Goal: Entertainment & Leisure: Consume media (video, audio)

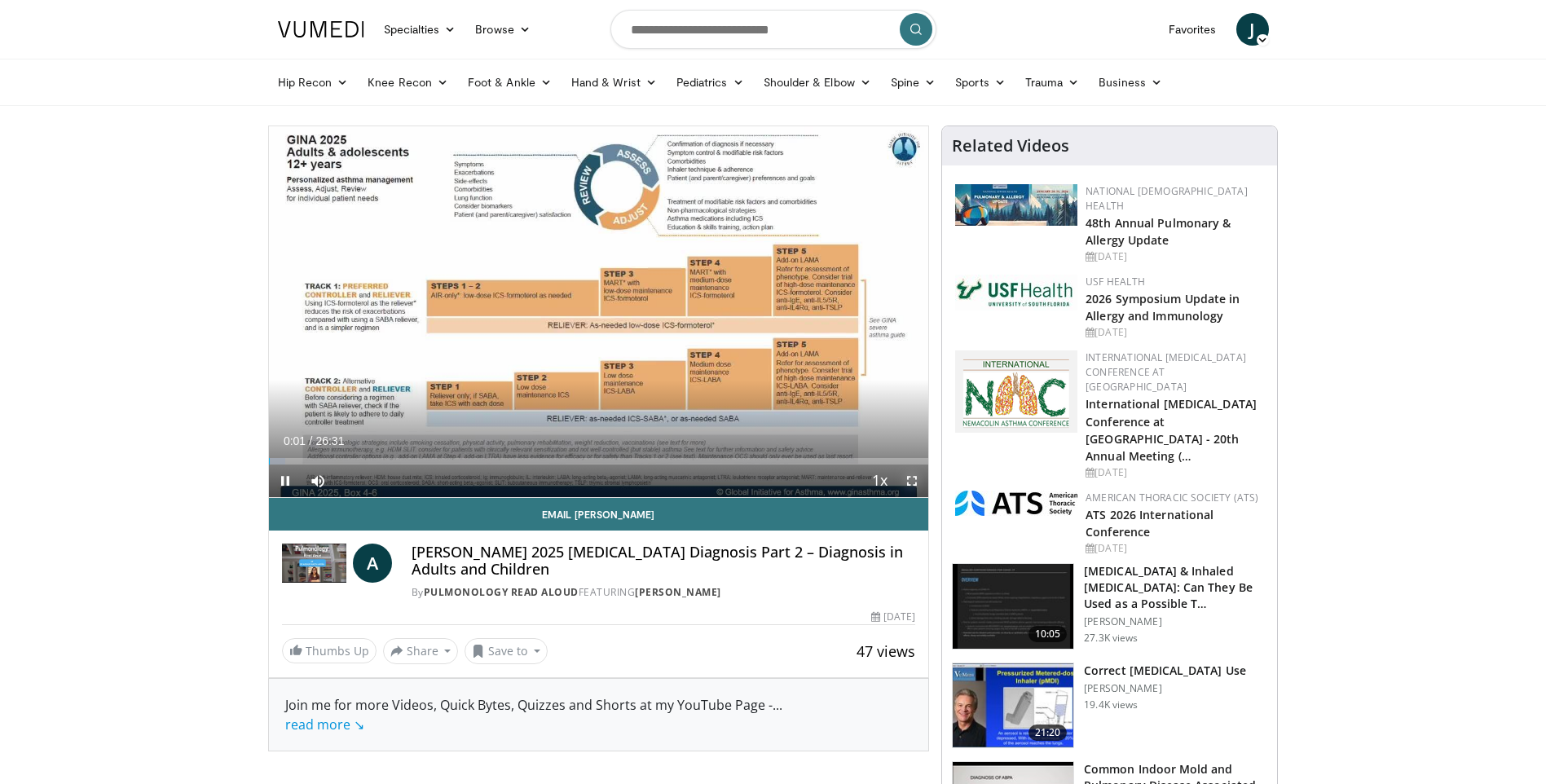
click at [909, 479] on span "Video Player" at bounding box center [912, 481] width 32 height 32
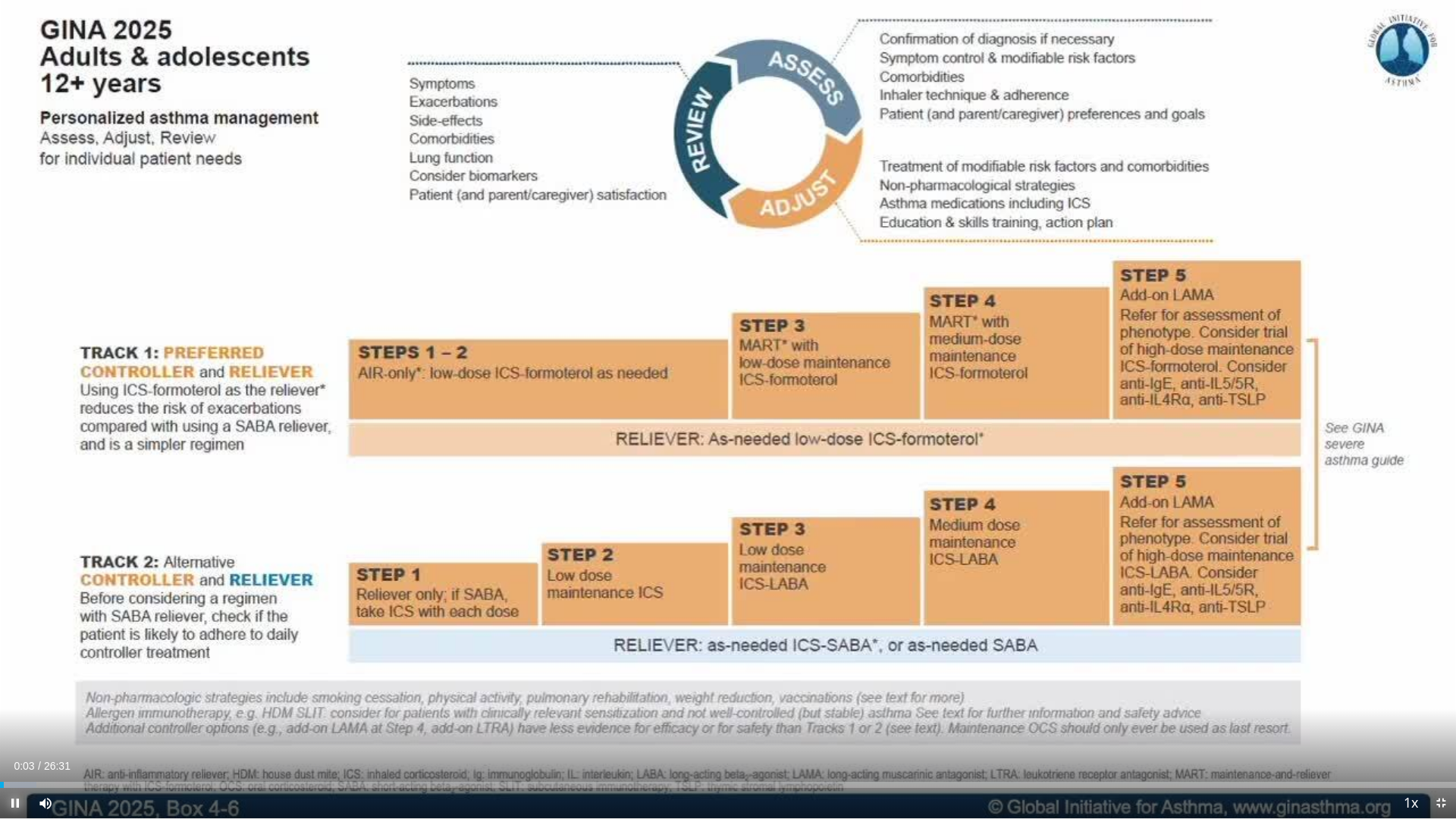
click at [17, 729] on span "Video Player" at bounding box center [15, 803] width 30 height 30
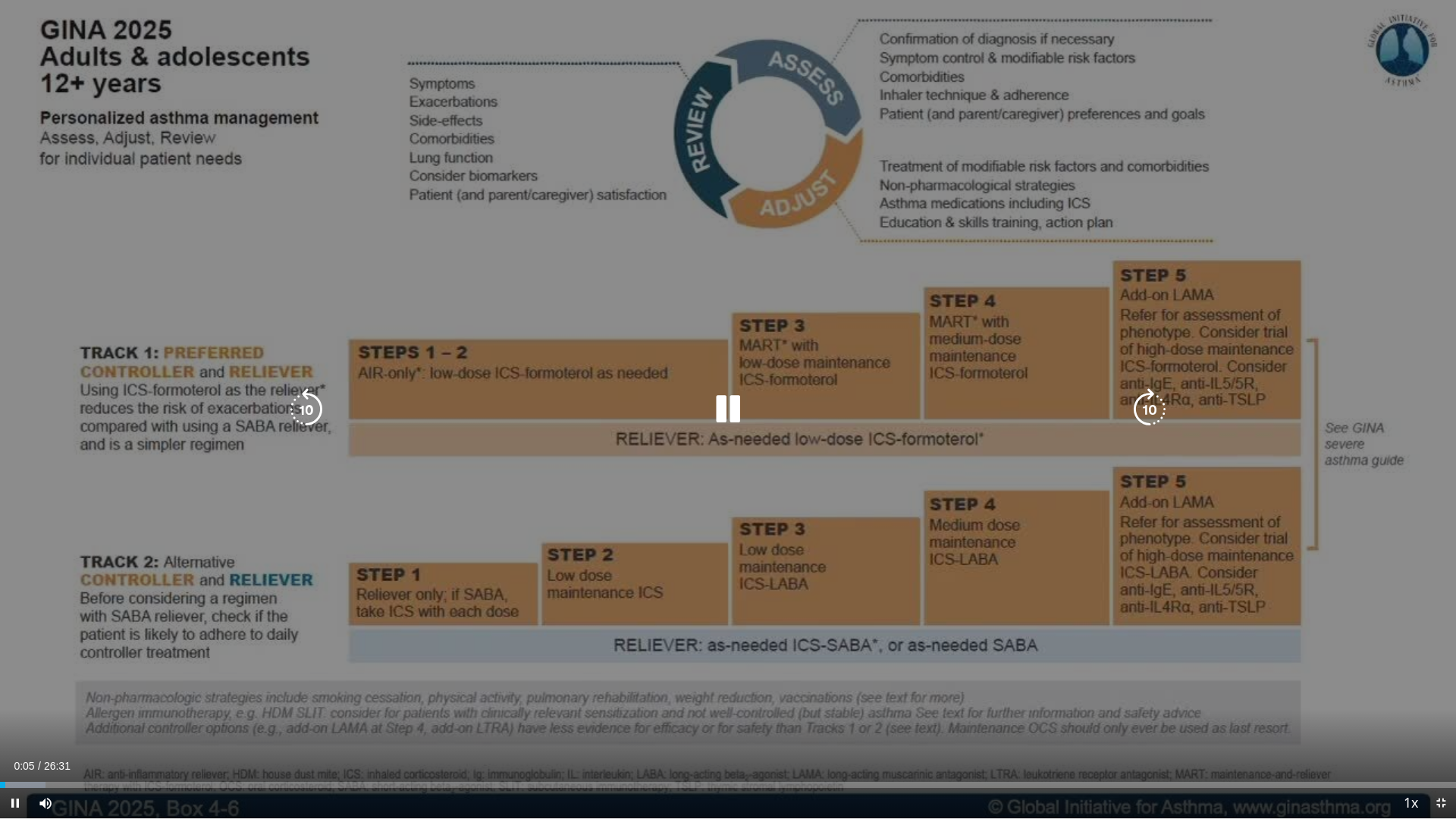
click at [1130, 407] on icon "Video Player" at bounding box center [1149, 409] width 42 height 42
click at [1132, 409] on icon "Video Player" at bounding box center [1149, 409] width 42 height 42
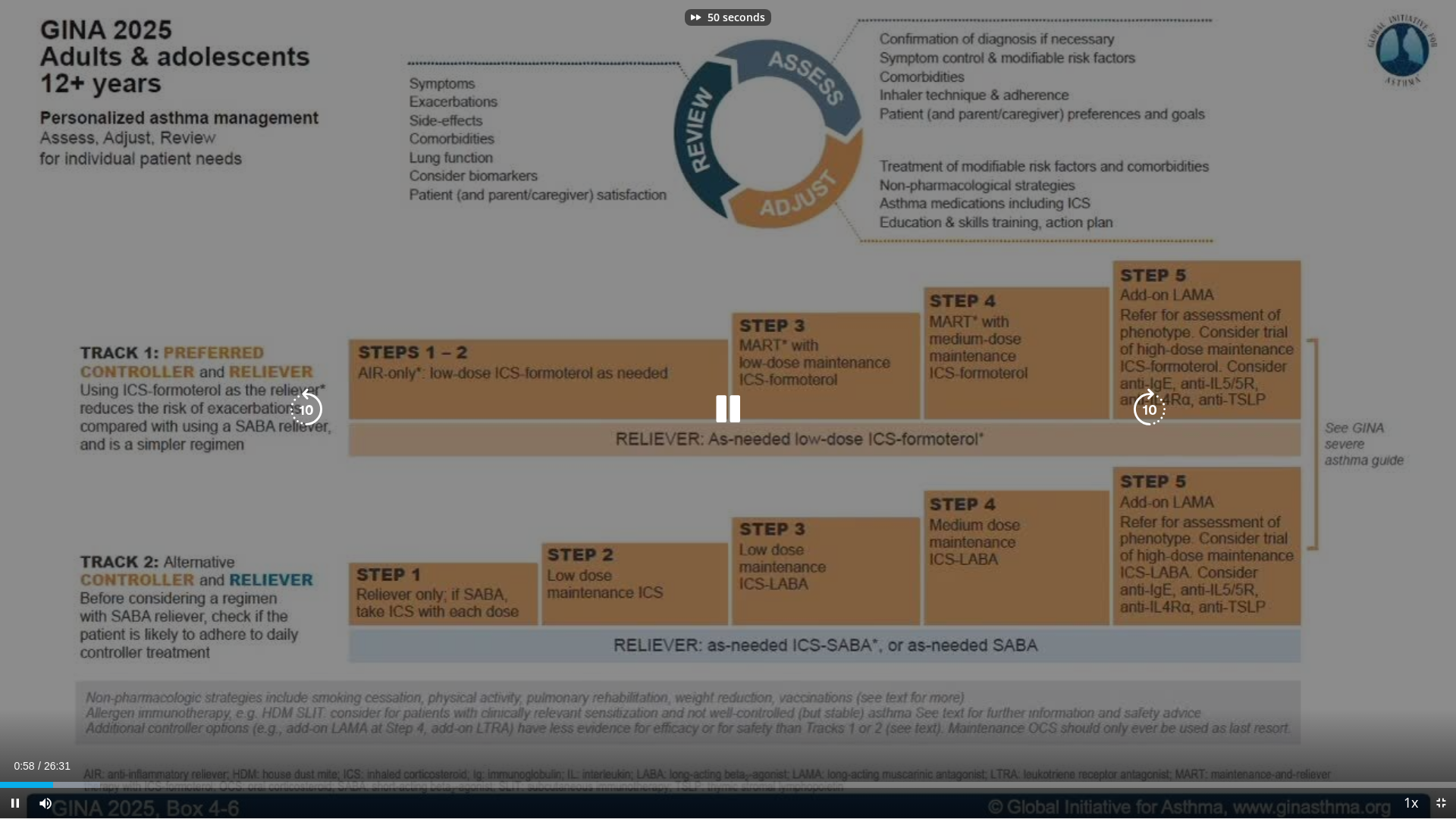
click at [1132, 409] on icon "Video Player" at bounding box center [1149, 409] width 42 height 42
click at [1148, 407] on icon "Video Player" at bounding box center [1149, 409] width 42 height 42
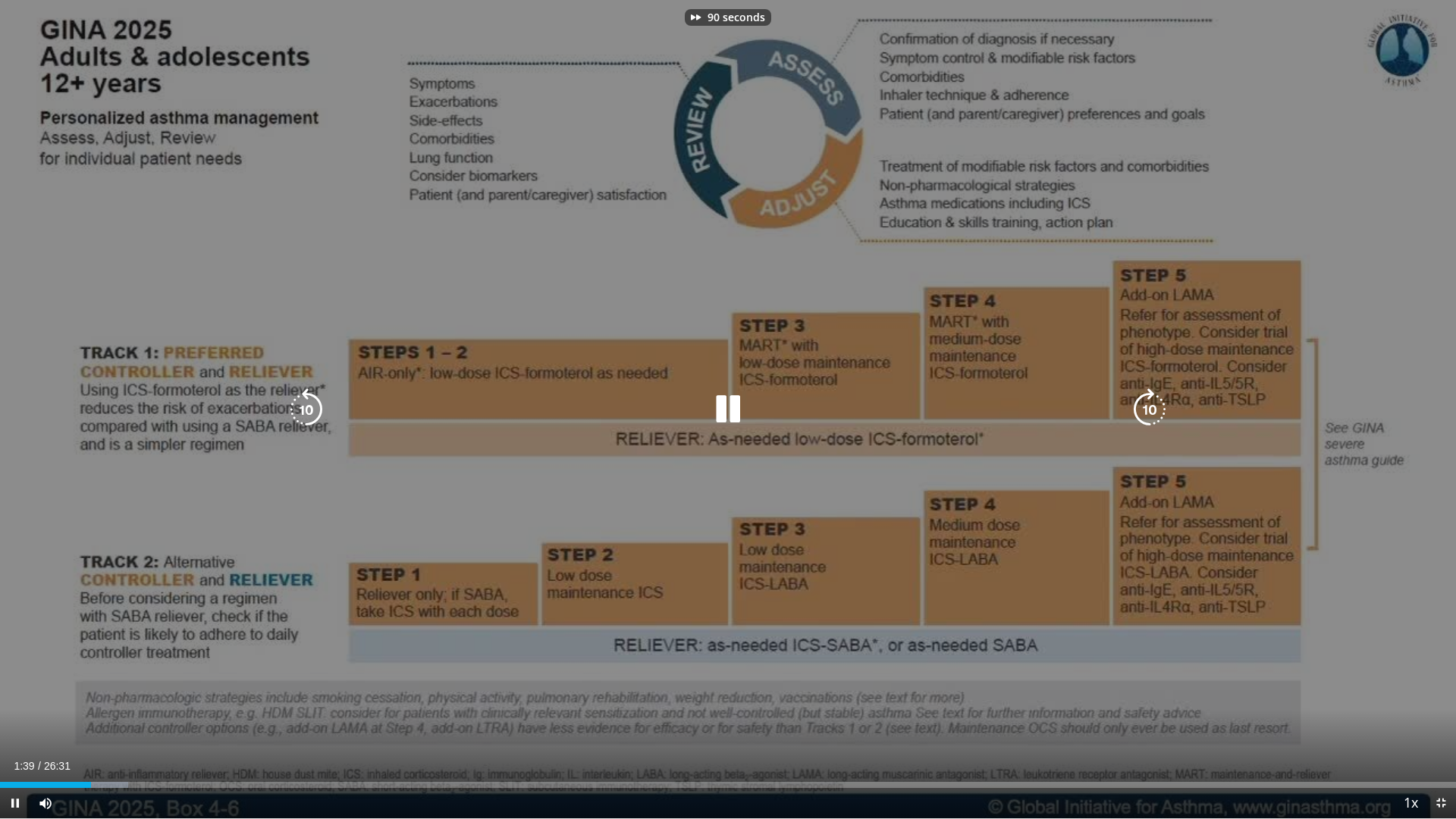
click at [1148, 407] on icon "Video Player" at bounding box center [1149, 409] width 42 height 42
click at [1148, 407] on div "110 seconds Tap to unmute" at bounding box center [728, 409] width 1456 height 818
click at [1148, 407] on icon "Video Player" at bounding box center [1149, 409] width 42 height 42
click at [1148, 407] on div "120 seconds Tap to unmute" at bounding box center [728, 409] width 1456 height 818
click at [1148, 407] on icon "Video Player" at bounding box center [1149, 409] width 42 height 42
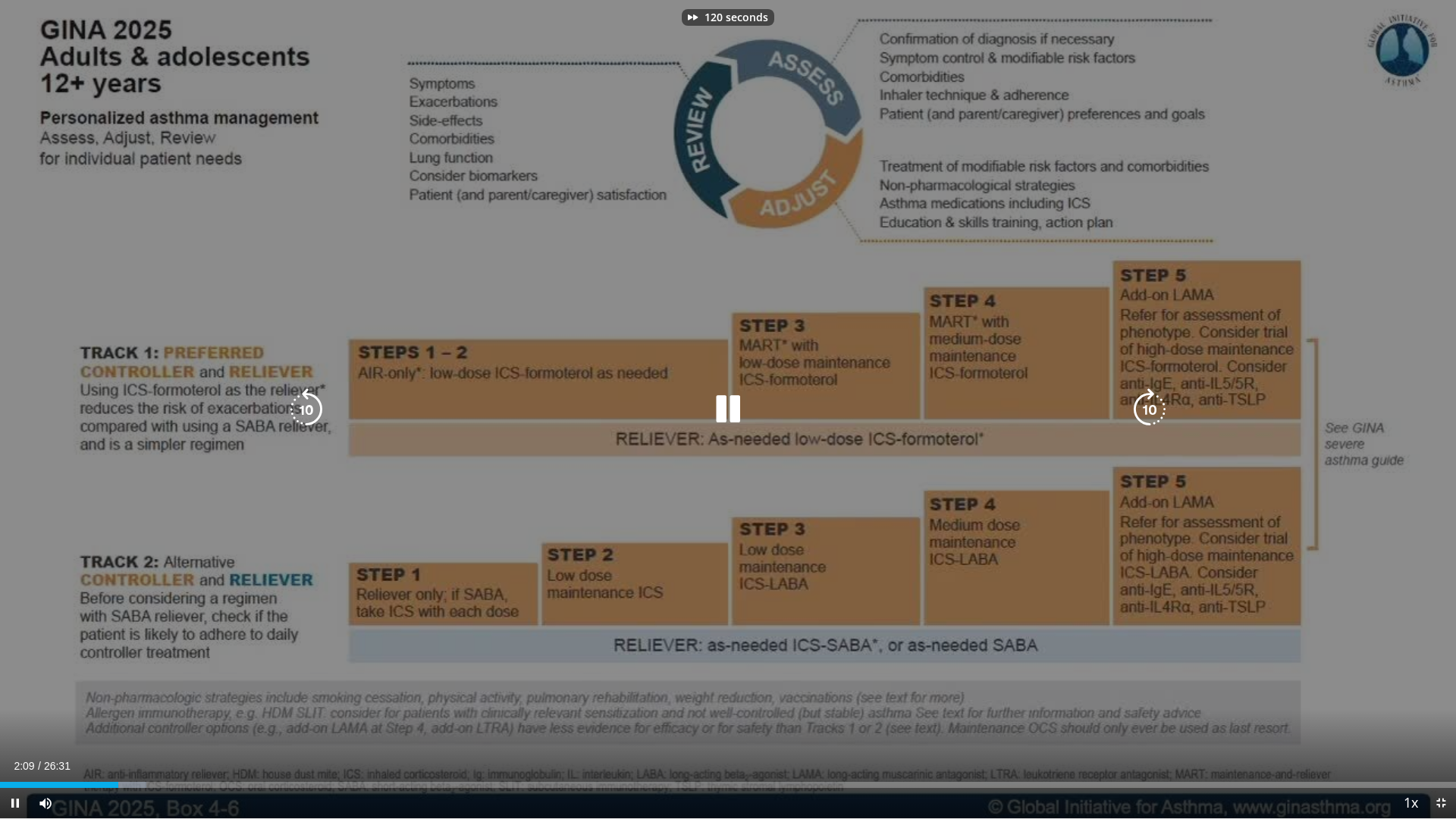
click at [1148, 407] on icon "Video Player" at bounding box center [1149, 409] width 42 height 42
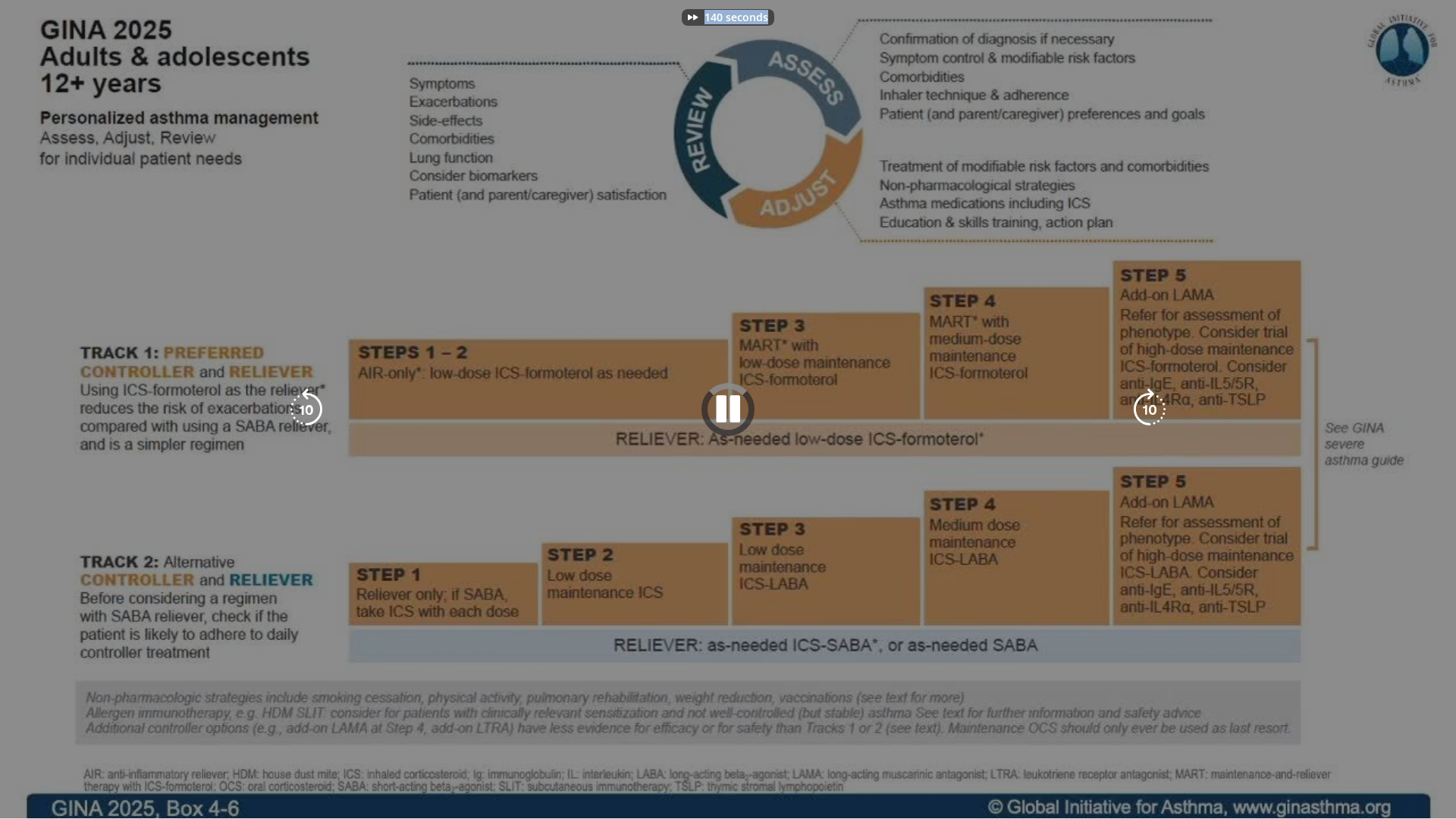
click at [1148, 407] on div "140 seconds Tap to unmute" at bounding box center [728, 409] width 1456 height 818
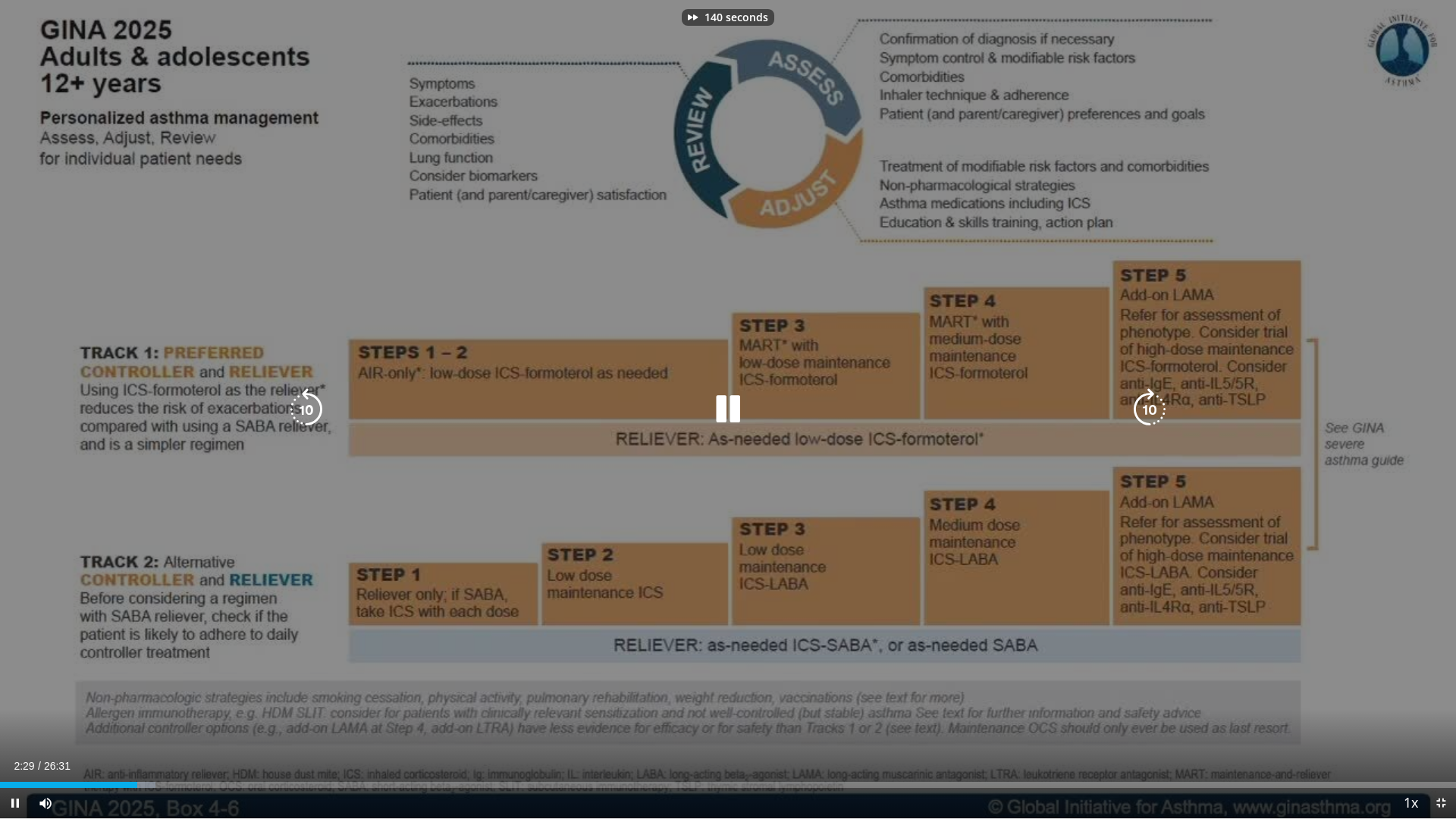
click at [1148, 407] on icon "Video Player" at bounding box center [1149, 409] width 42 height 42
click at [1148, 407] on div "150 seconds Tap to unmute" at bounding box center [728, 409] width 1456 height 818
click at [1148, 407] on icon "Video Player" at bounding box center [1149, 409] width 42 height 42
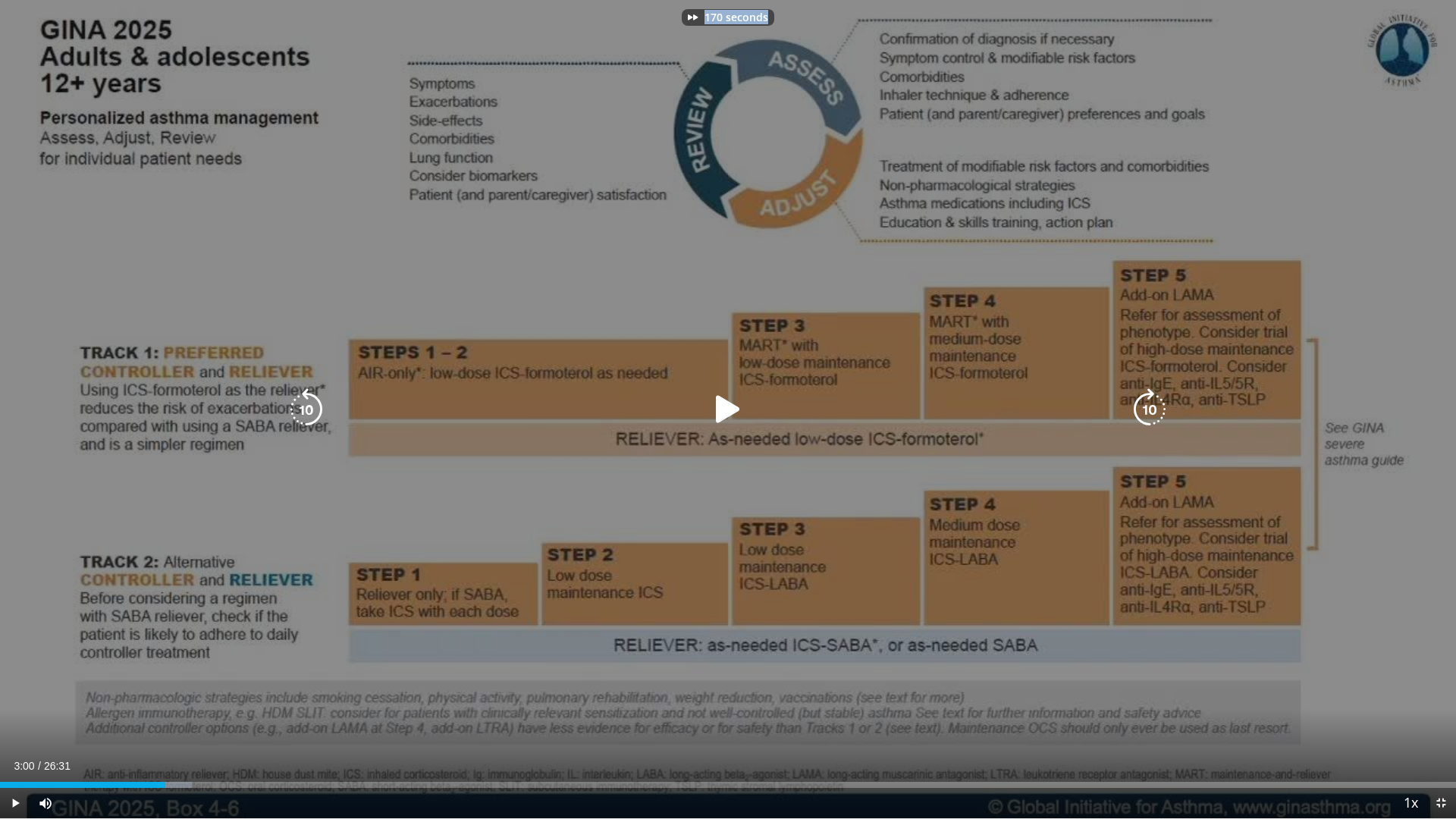
click at [1148, 407] on div "170 seconds Tap to unmute" at bounding box center [728, 409] width 1456 height 818
click at [1148, 407] on icon "Video Player" at bounding box center [1149, 409] width 42 height 42
click at [1148, 407] on div "190 seconds Tap to unmute" at bounding box center [728, 409] width 1456 height 818
click at [1148, 407] on icon "Video Player" at bounding box center [1149, 409] width 42 height 42
click at [1148, 407] on div "200 seconds Tap to unmute" at bounding box center [728, 409] width 1456 height 818
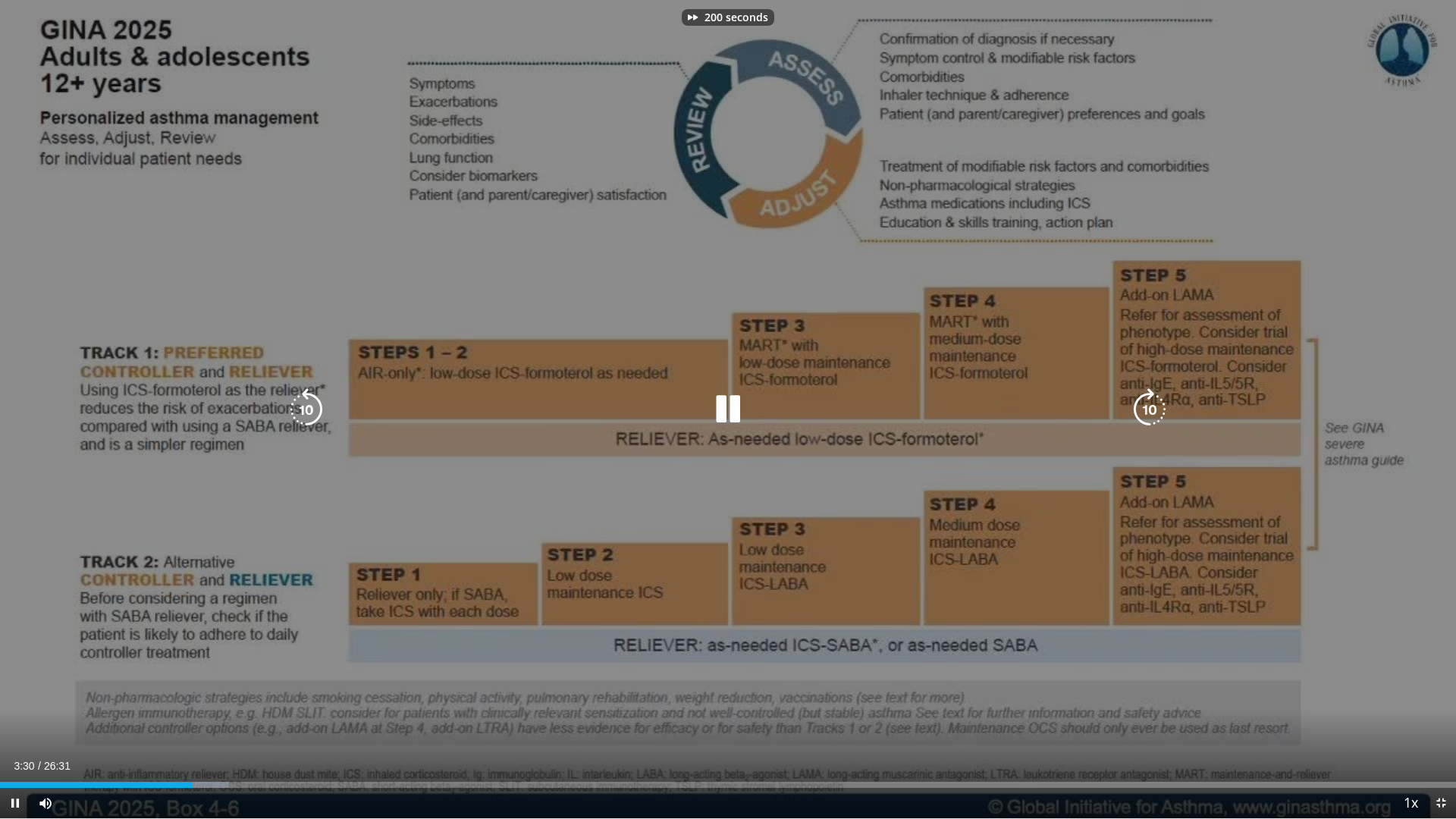
click at [1148, 407] on icon "Video Player" at bounding box center [1149, 409] width 42 height 42
click at [1148, 407] on div "200 seconds Tap to unmute" at bounding box center [728, 409] width 1456 height 818
click at [1148, 407] on icon "Video Player" at bounding box center [1149, 409] width 42 height 42
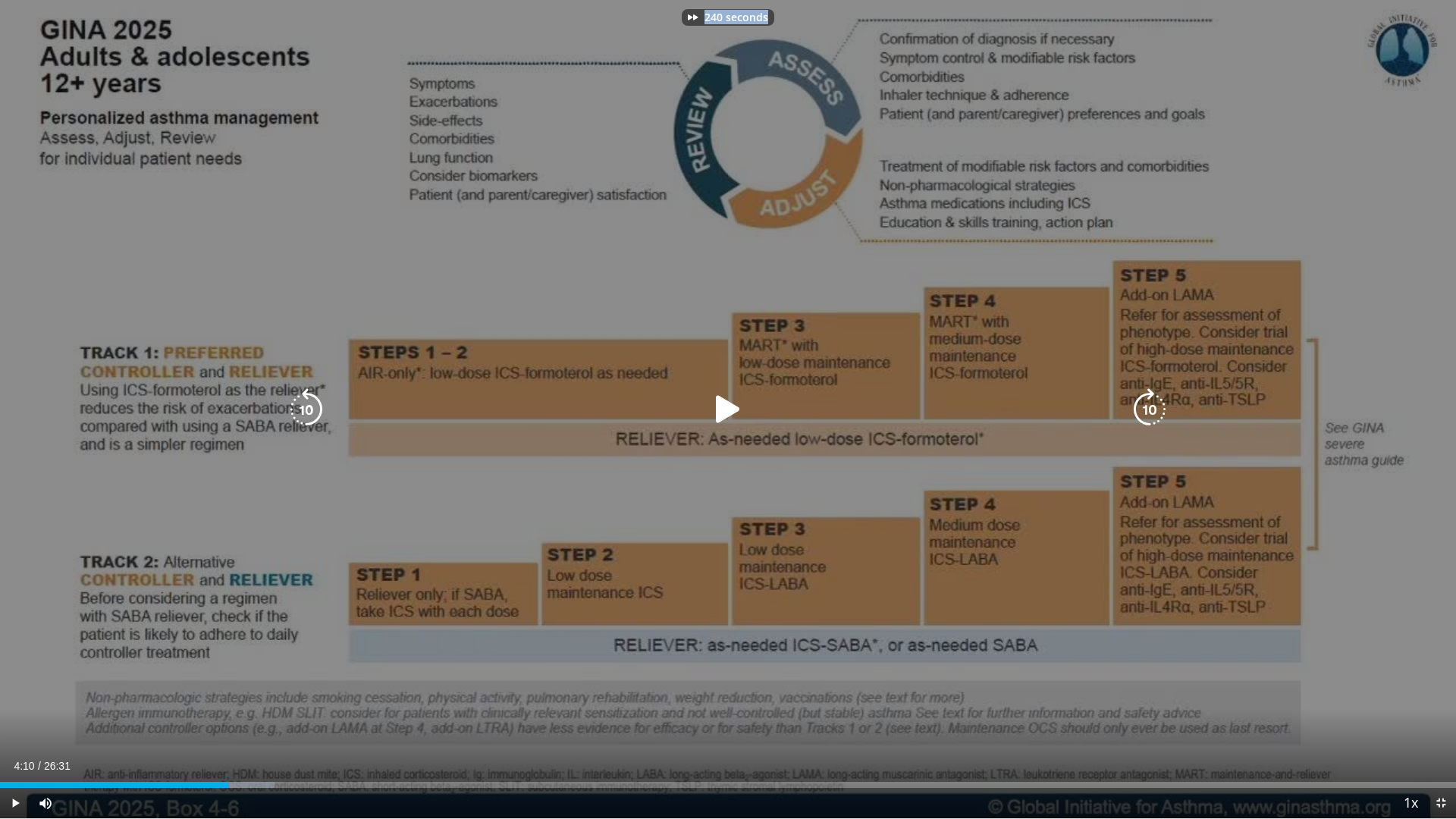
click at [1148, 407] on div "240 seconds Tap to unmute" at bounding box center [728, 409] width 1456 height 818
click at [1148, 407] on icon "Video Player" at bounding box center [1149, 409] width 42 height 42
click at [1148, 407] on div "250 seconds Tap to unmute" at bounding box center [728, 409] width 1456 height 818
click at [1148, 407] on icon "Video Player" at bounding box center [1149, 409] width 42 height 42
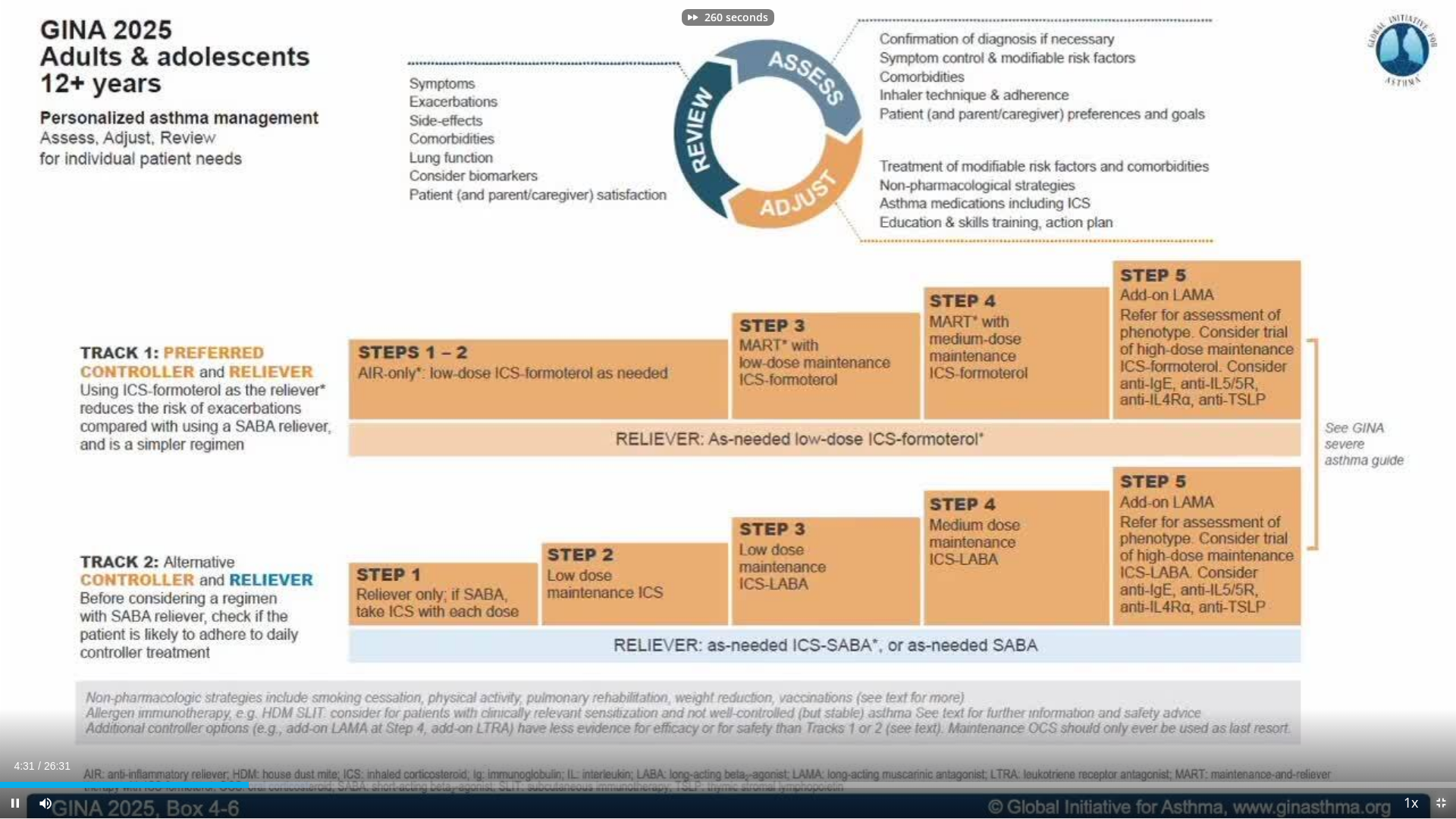
drag, startPoint x: 1444, startPoint y: 808, endPoint x: 1391, endPoint y: 704, distance: 116.7
click at [1438, 729] on span "Video Player" at bounding box center [1441, 803] width 30 height 30
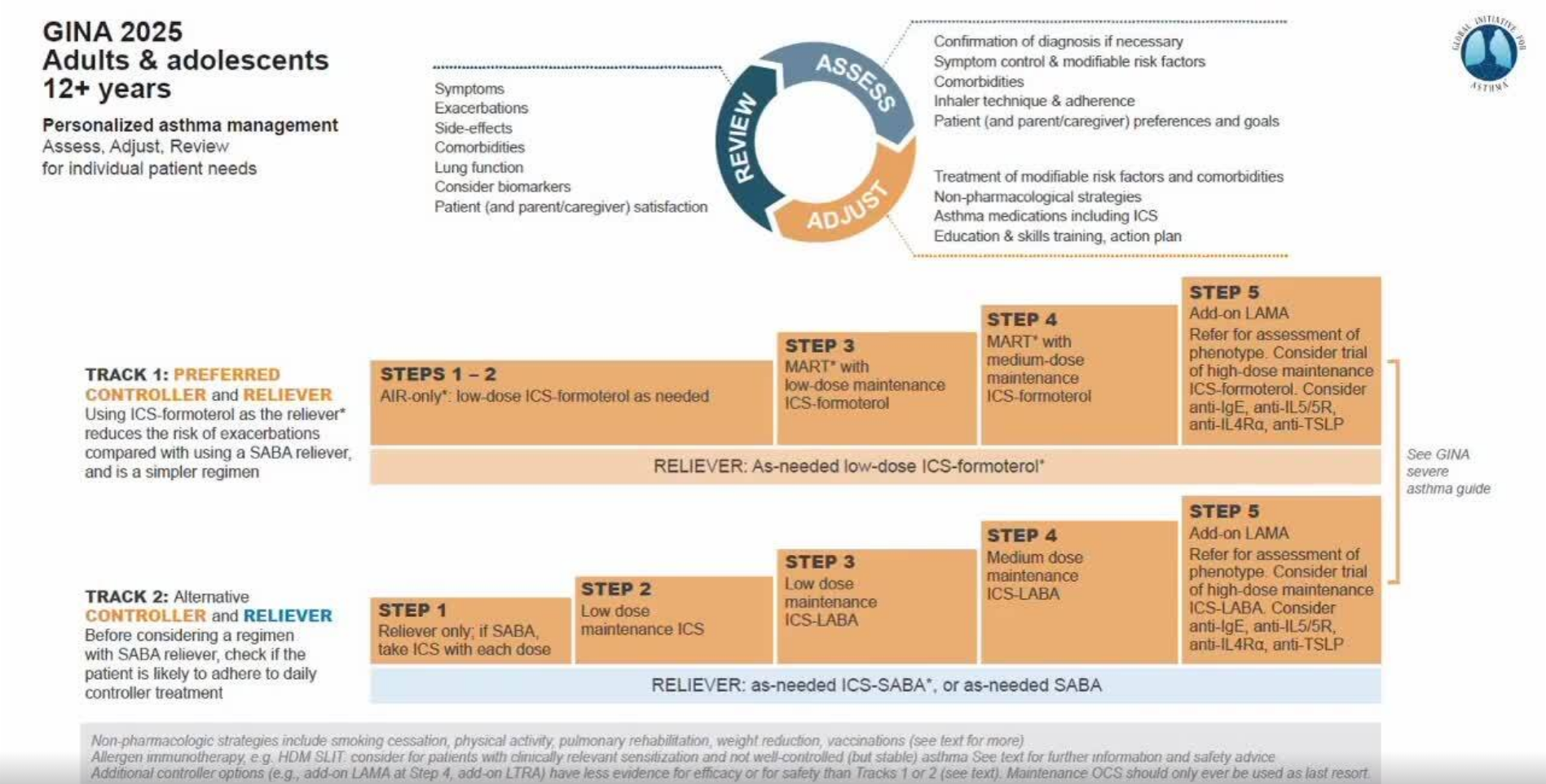
drag, startPoint x: 380, startPoint y: 458, endPoint x: 448, endPoint y: 466, distance: 68.5
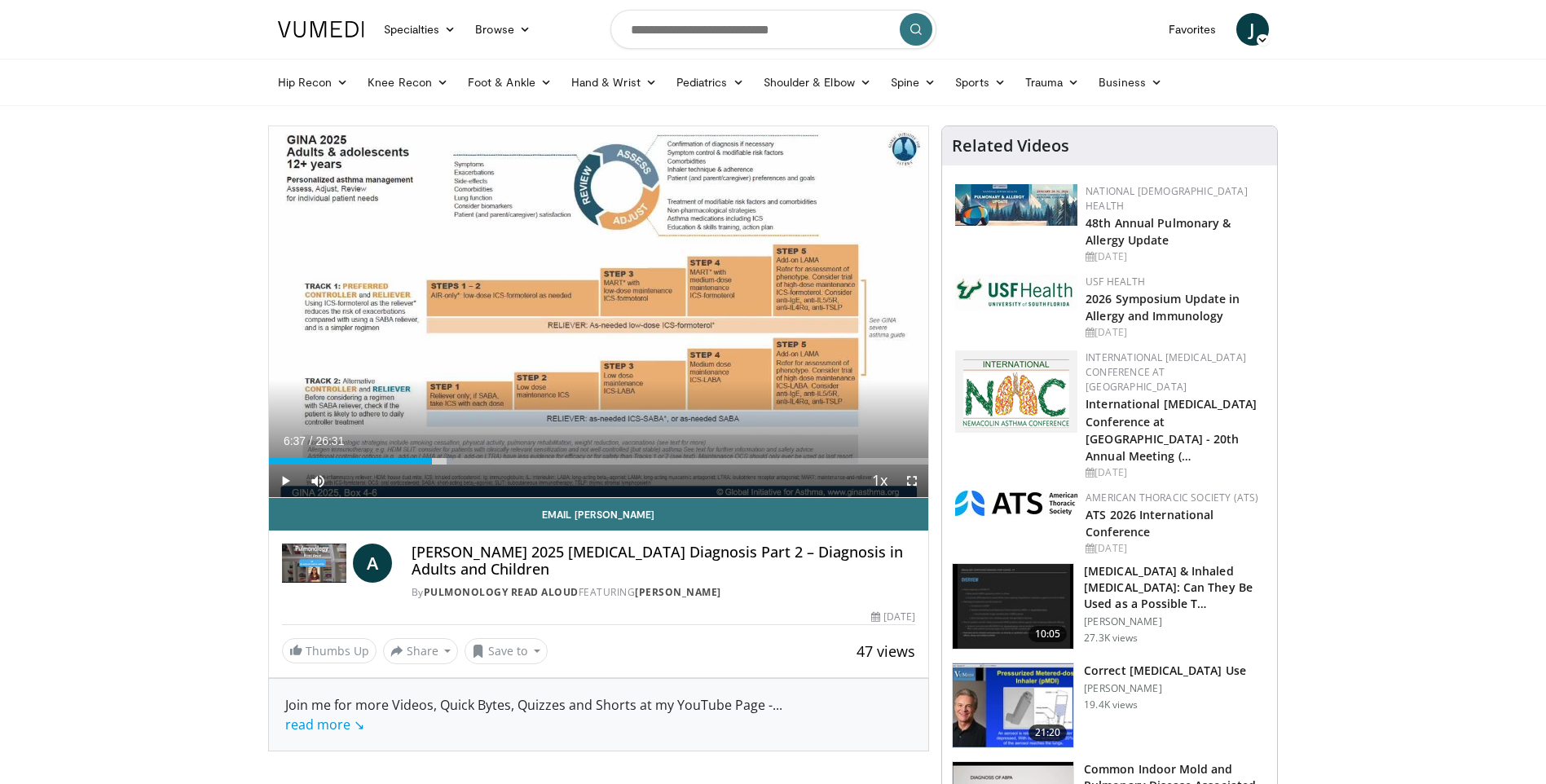
click at [448, 466] on div "Current Time 6:37 / Duration 26:31 Play Skip Backward Skip Forward Mute Loaded …" at bounding box center [598, 481] width 660 height 32
drag, startPoint x: 449, startPoint y: 461, endPoint x: 583, endPoint y: 466, distance: 134.1
click at [583, 466] on div "Current Time 8:54 / Duration 26:31 Play Skip Backward Skip Forward Mute Loaded …" at bounding box center [598, 481] width 660 height 32
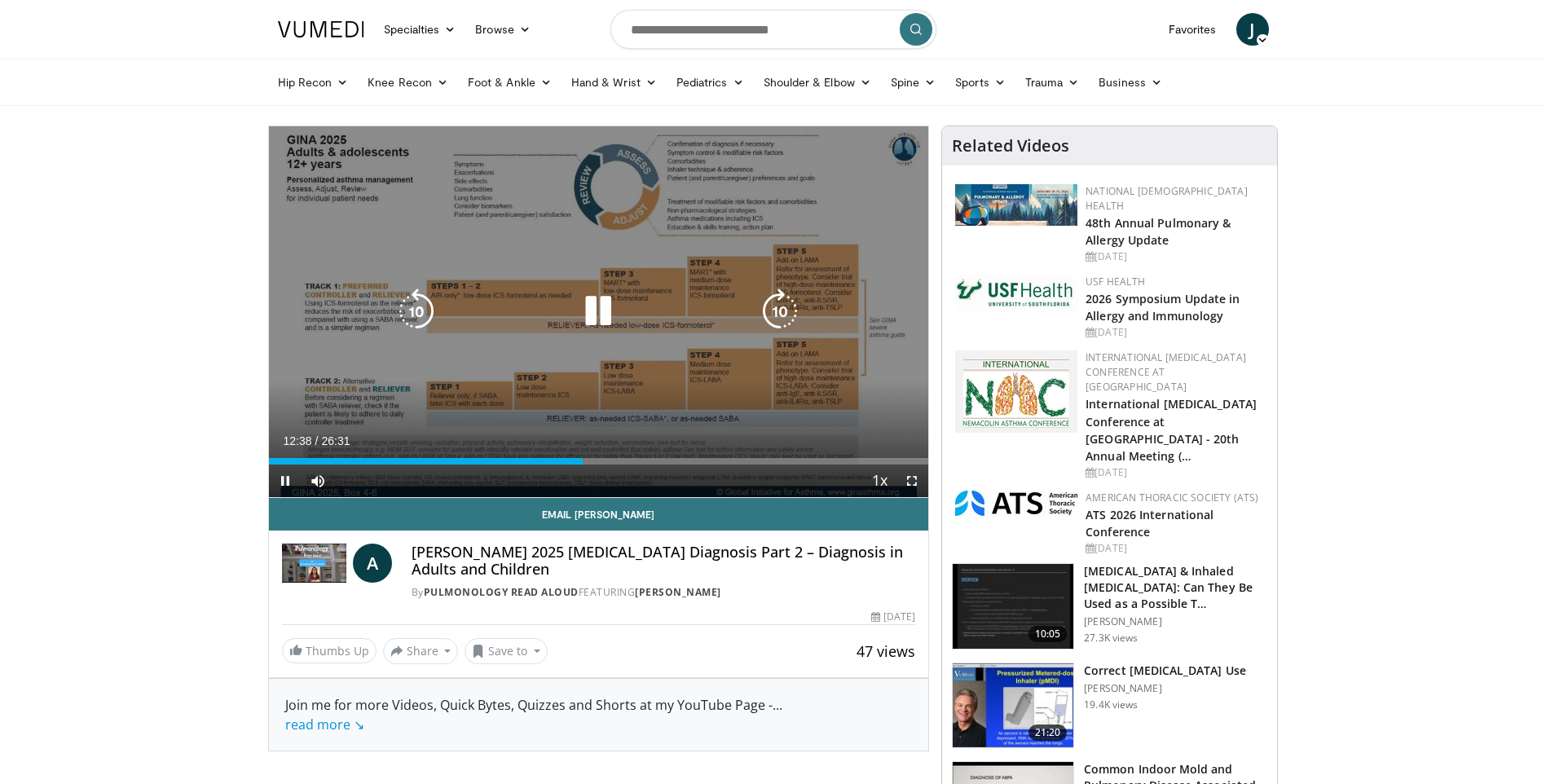
click at [585, 462] on div "Loaded : 47.66% 12:38 09:59" at bounding box center [598, 461] width 660 height 6
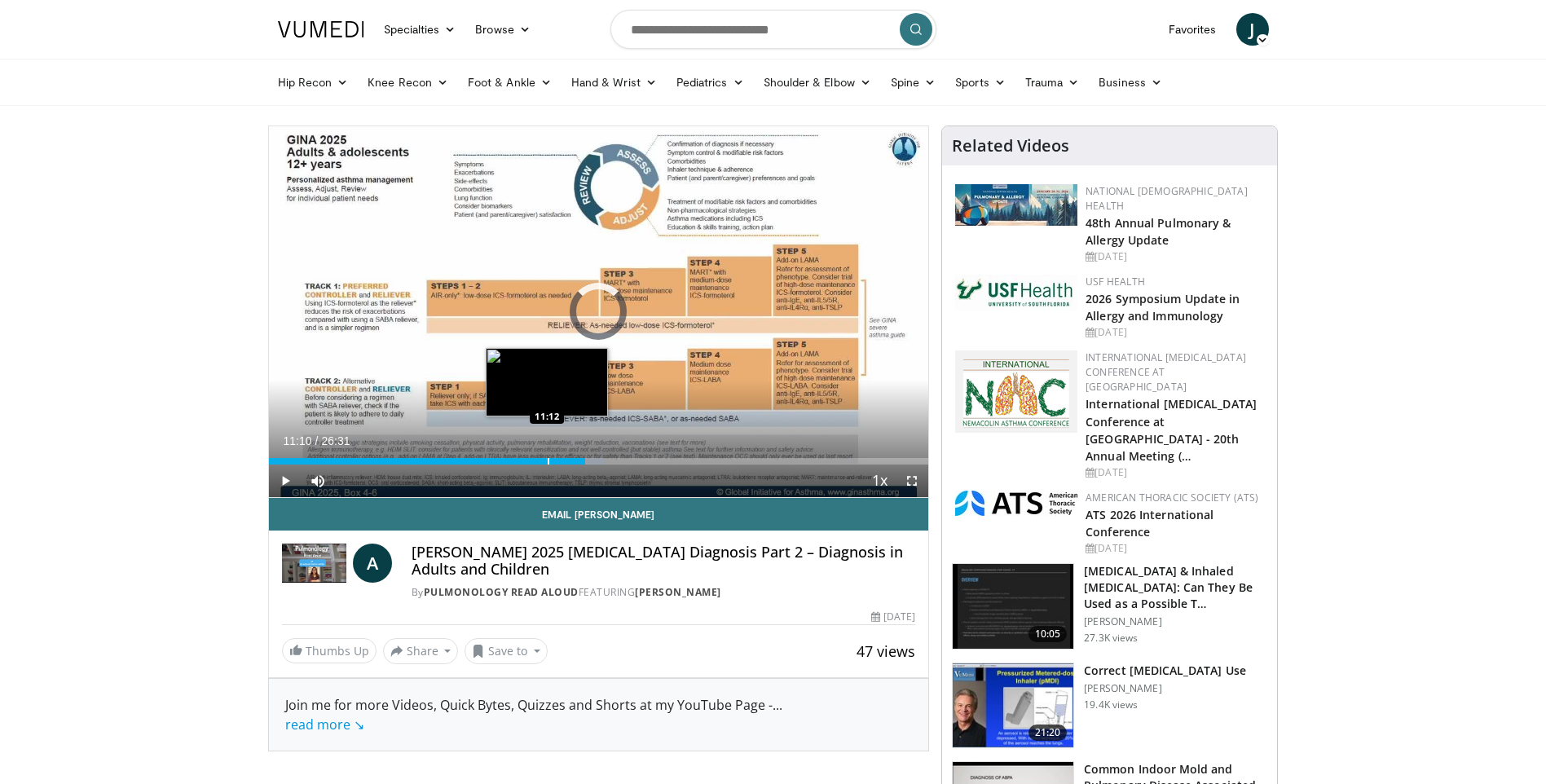
click at [548, 462] on div "Progress Bar" at bounding box center [549, 461] width 2 height 6
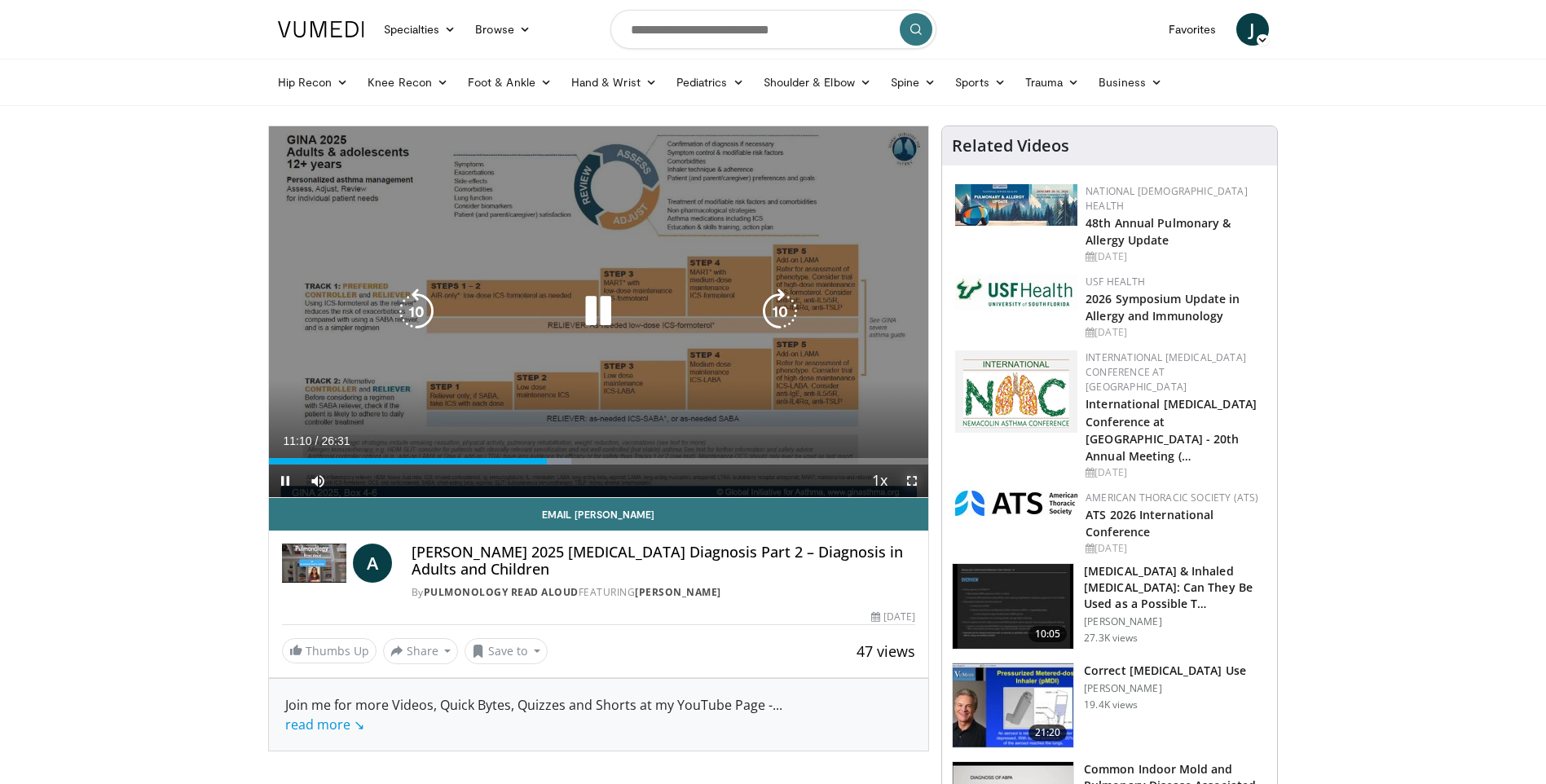
click at [915, 482] on span "Video Player" at bounding box center [912, 481] width 32 height 32
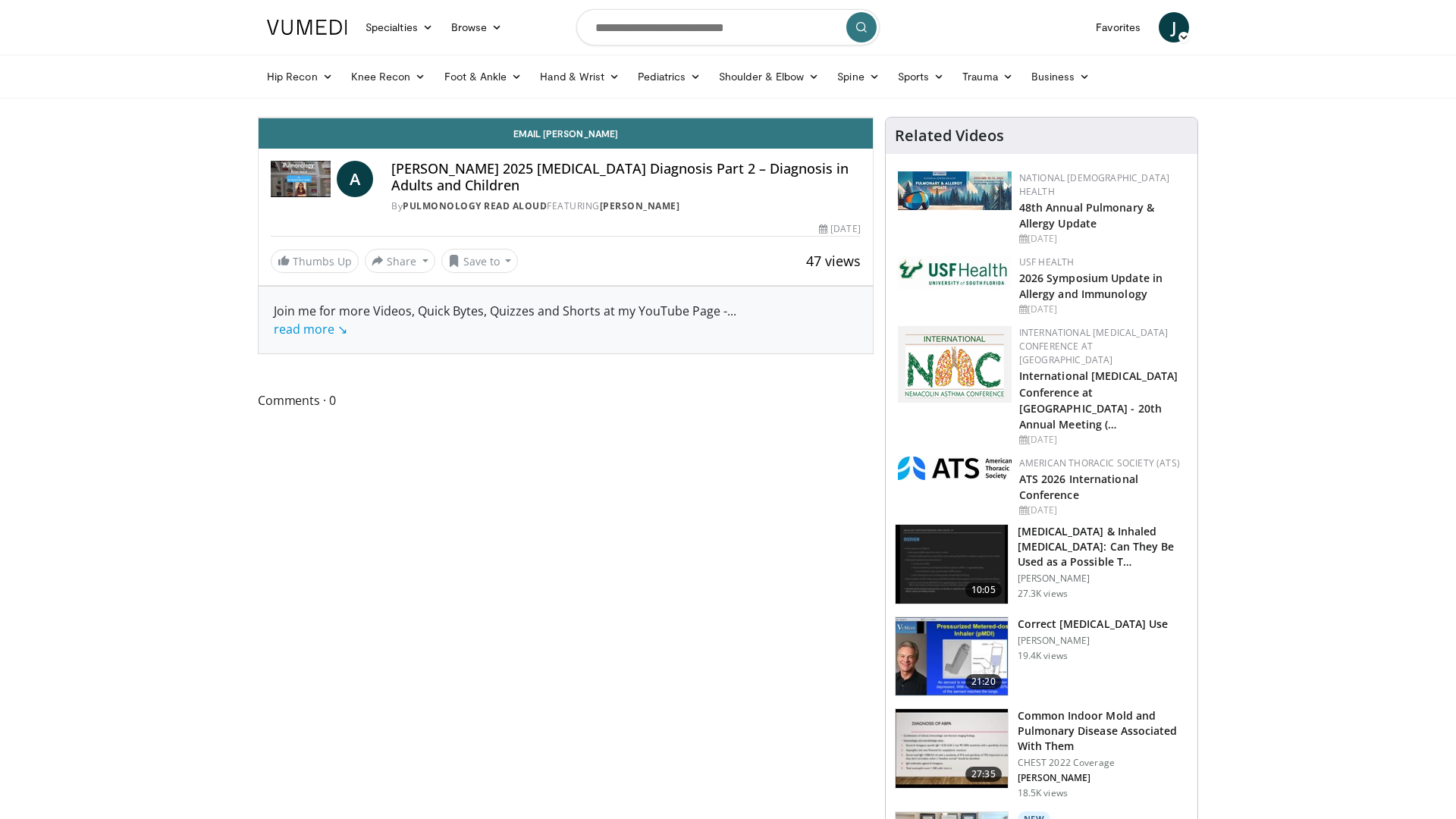
click at [779, 87] on div "Loaded : 46.41% 11:12 14:11" at bounding box center [565, 79] width 614 height 14
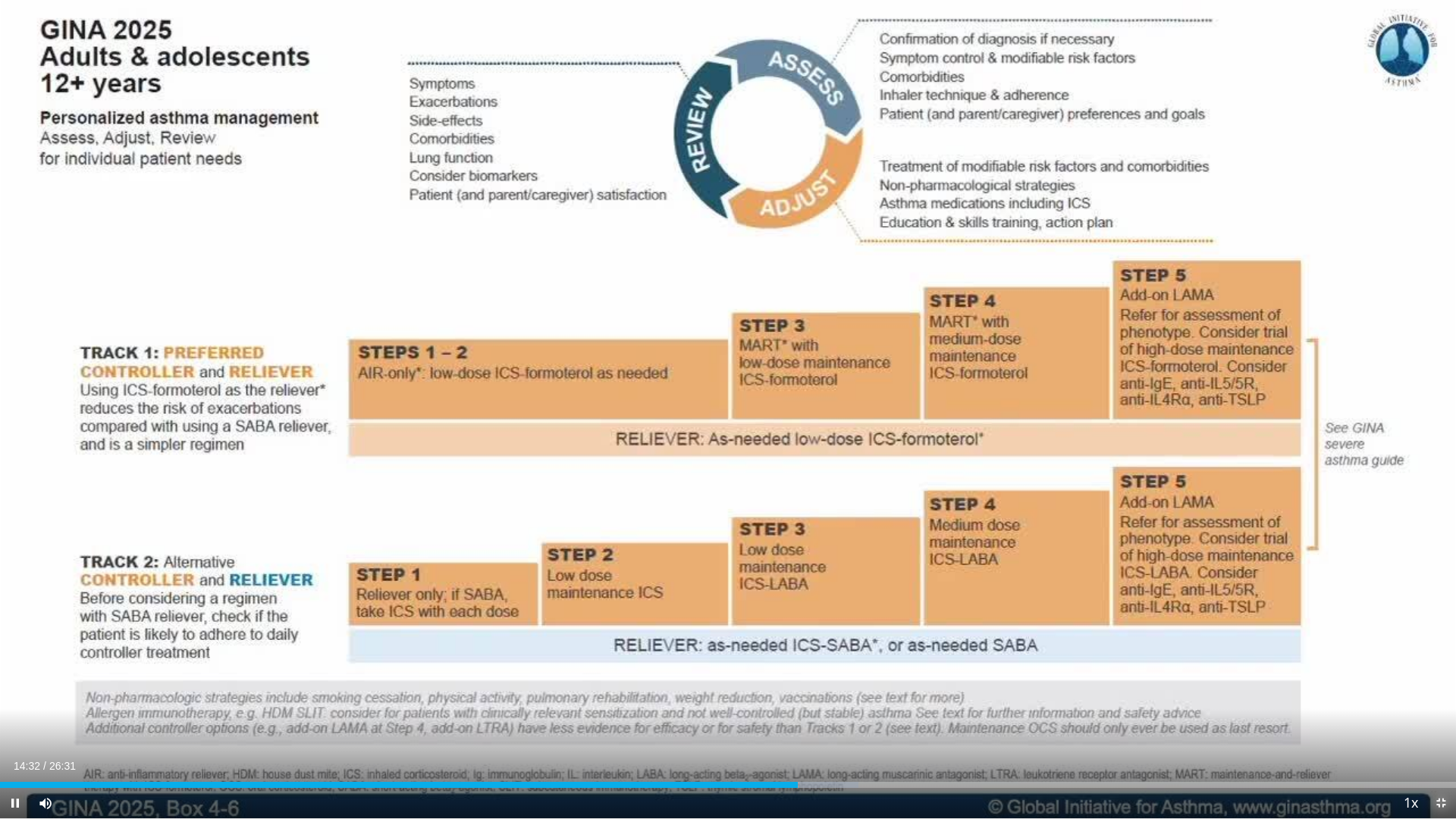
click at [1438, 729] on span "Video Player" at bounding box center [1441, 803] width 30 height 30
